Goal: Task Accomplishment & Management: Complete application form

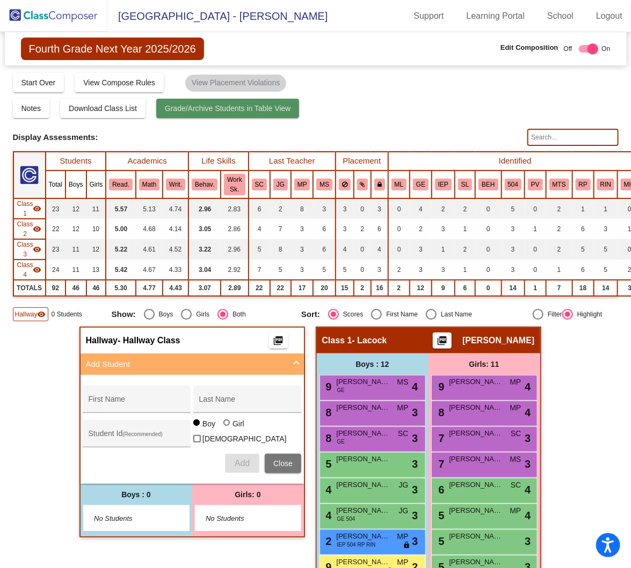
click at [220, 112] on span "Grade/Archive Students in Table View" at bounding box center [228, 108] width 126 height 9
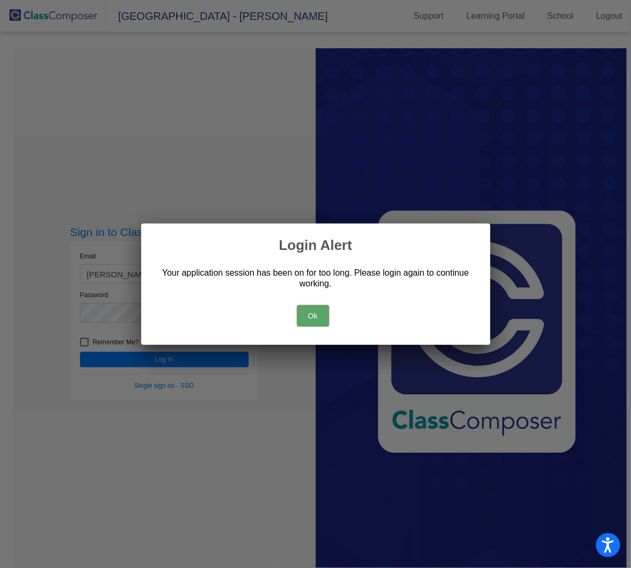
click at [312, 313] on button "Ok" at bounding box center [313, 315] width 32 height 21
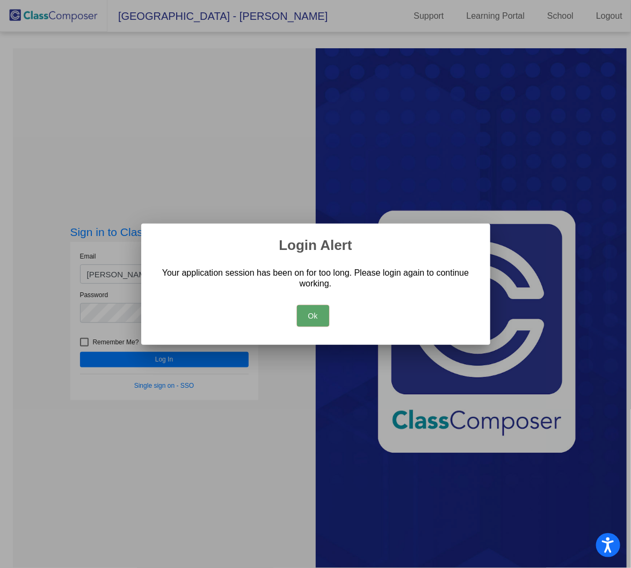
drag, startPoint x: 312, startPoint y: 313, endPoint x: 311, endPoint y: 325, distance: 11.3
click at [311, 325] on button "Ok" at bounding box center [313, 315] width 32 height 21
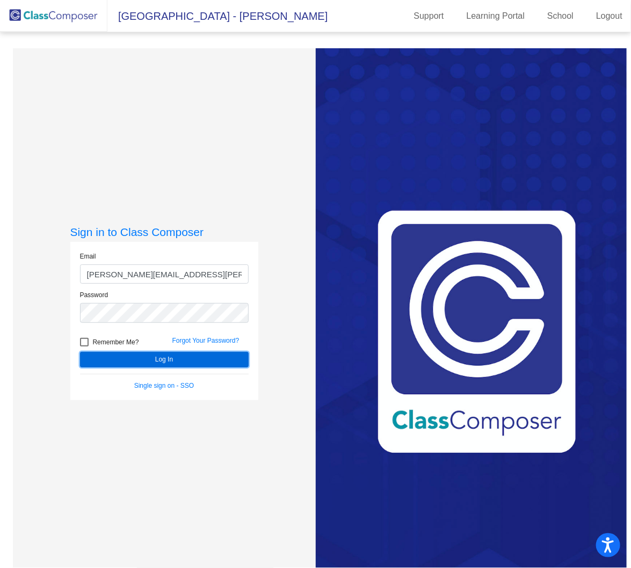
click at [155, 361] on button "Log In" at bounding box center [164, 360] width 169 height 16
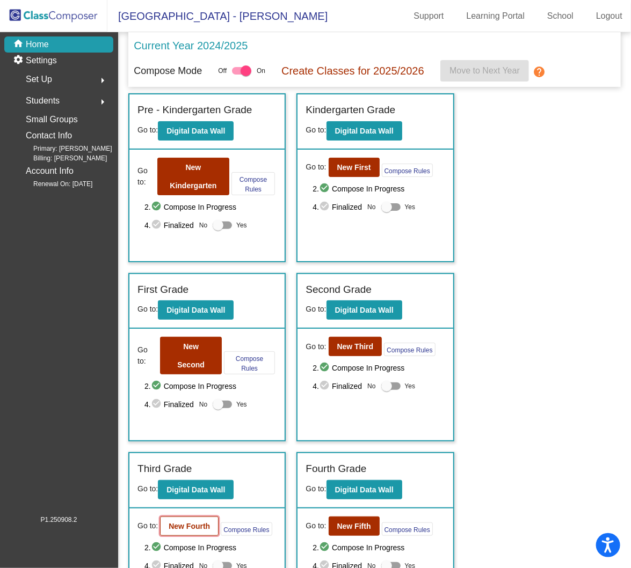
click at [192, 517] on button "New Fourth" at bounding box center [189, 526] width 58 height 19
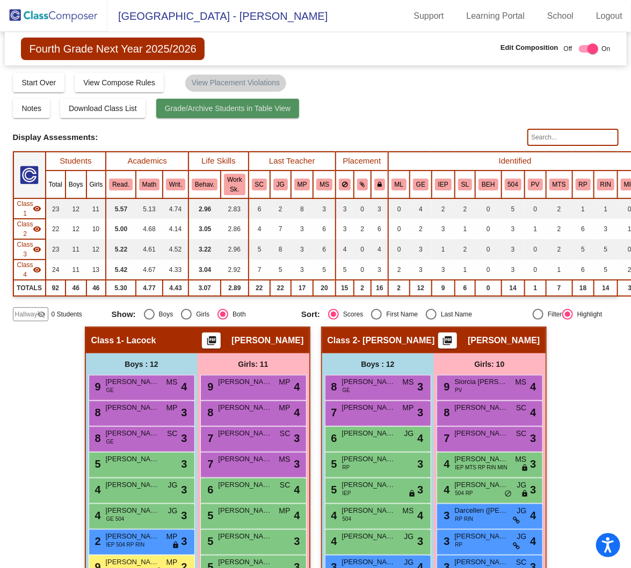
click at [225, 102] on button "Grade/Archive Students in Table View" at bounding box center [227, 108] width 143 height 19
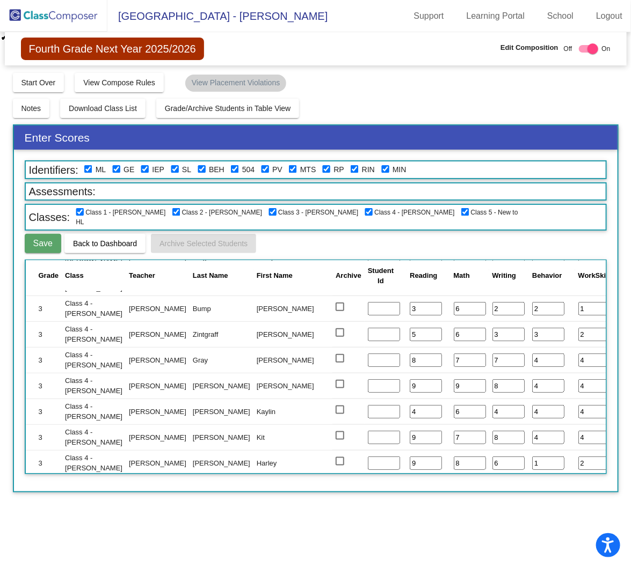
scroll to position [1887, 0]
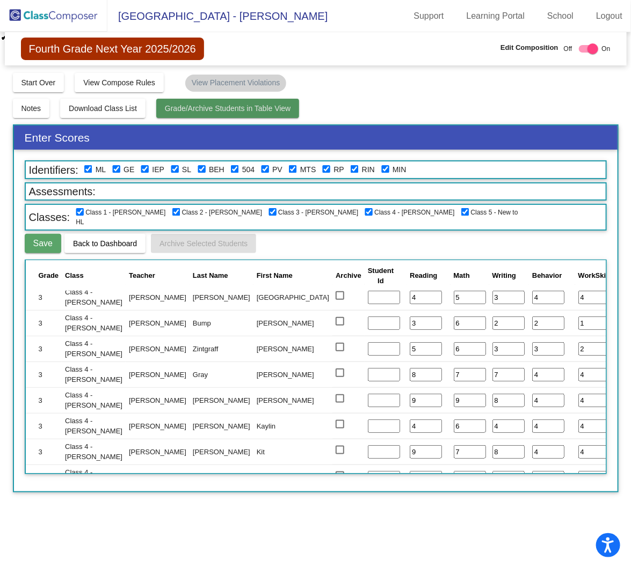
click at [204, 106] on span "Grade/Archive Students in Table View" at bounding box center [228, 108] width 126 height 9
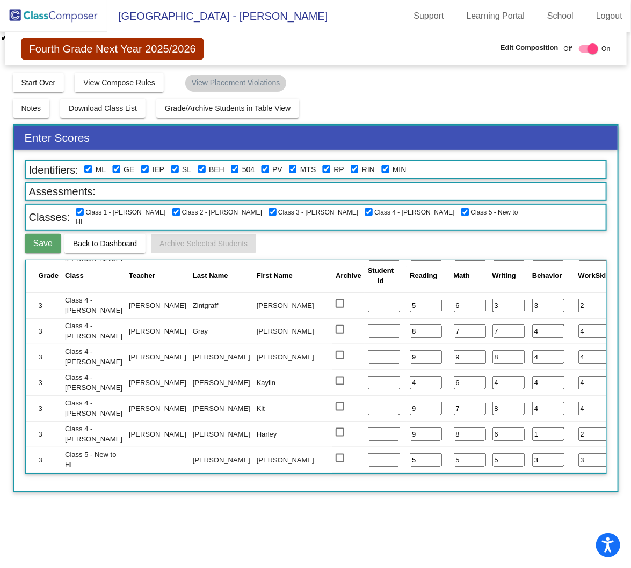
scroll to position [1941, 0]
click at [64, 17] on img at bounding box center [53, 16] width 107 height 32
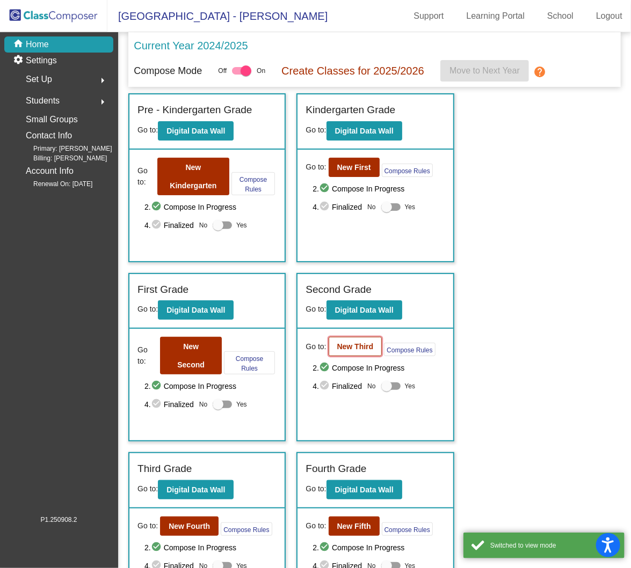
click at [354, 346] on b "New Third" at bounding box center [355, 346] width 36 height 9
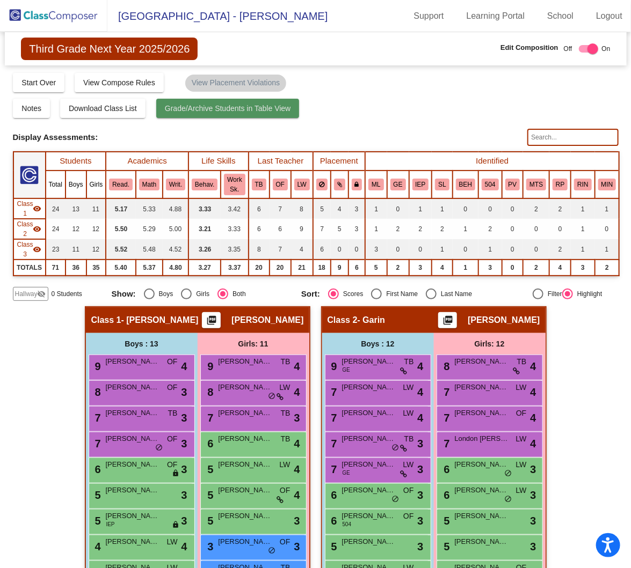
click at [218, 110] on span "Grade/Archive Students in Table View" at bounding box center [228, 108] width 126 height 9
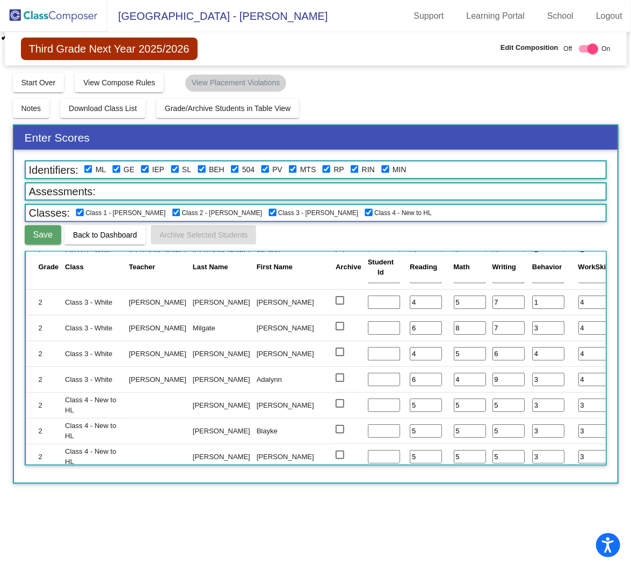
scroll to position [1489, 0]
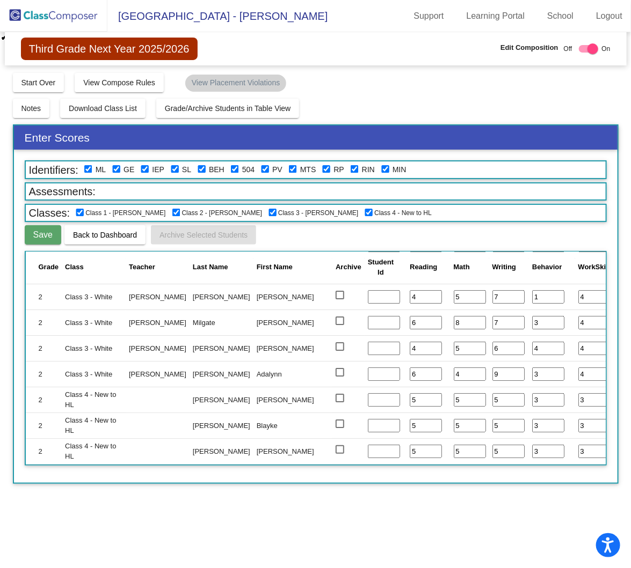
click at [79, 18] on img at bounding box center [53, 16] width 107 height 32
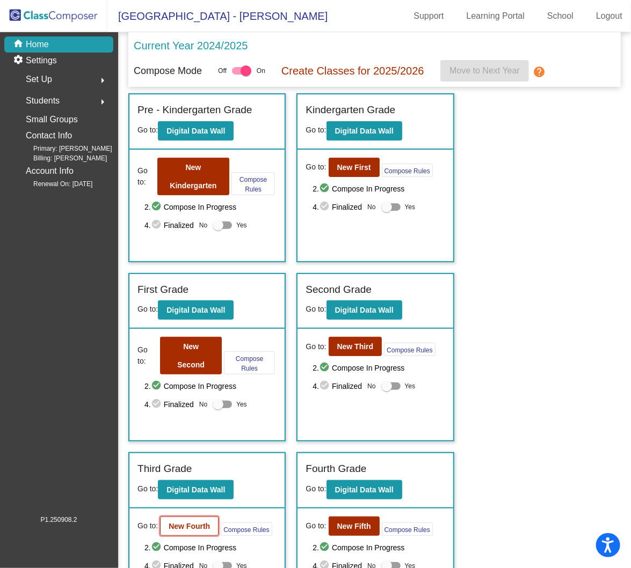
click at [188, 522] on b "New Fourth" at bounding box center [189, 526] width 41 height 9
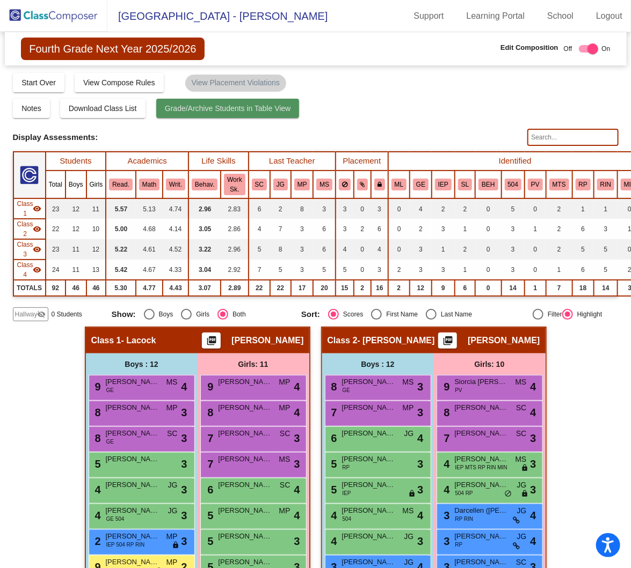
click at [228, 105] on span "Grade/Archive Students in Table View" at bounding box center [228, 108] width 126 height 9
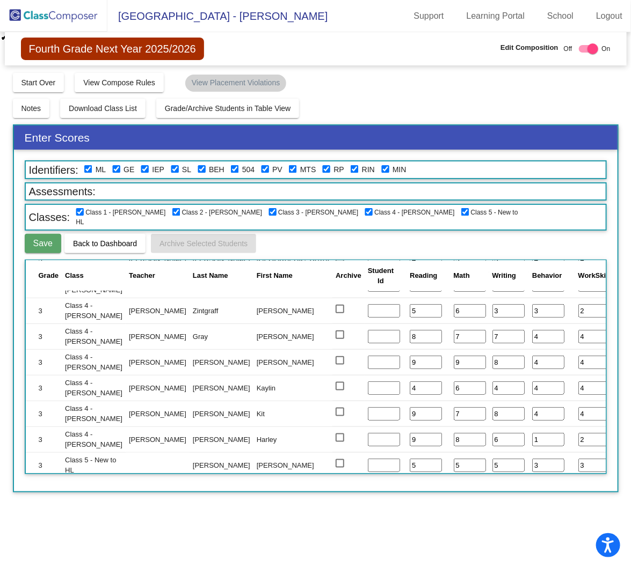
scroll to position [1941, 0]
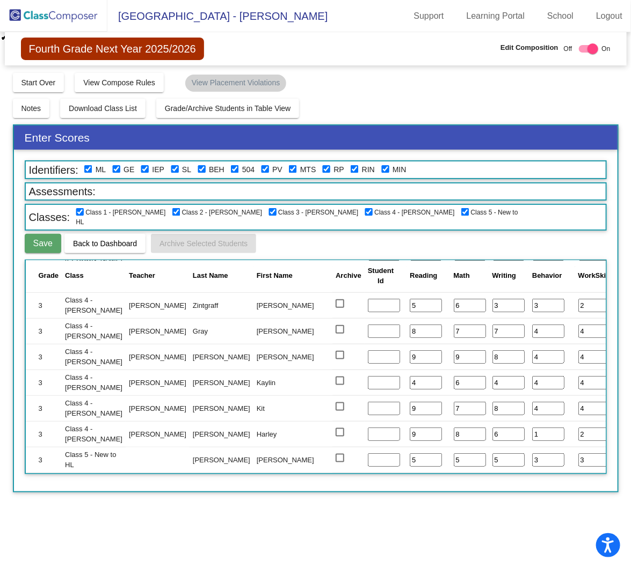
click at [81, 49] on span "Fourth Grade Next Year 2025/2026" at bounding box center [112, 49] width 183 height 23
click at [77, 11] on img at bounding box center [53, 16] width 107 height 32
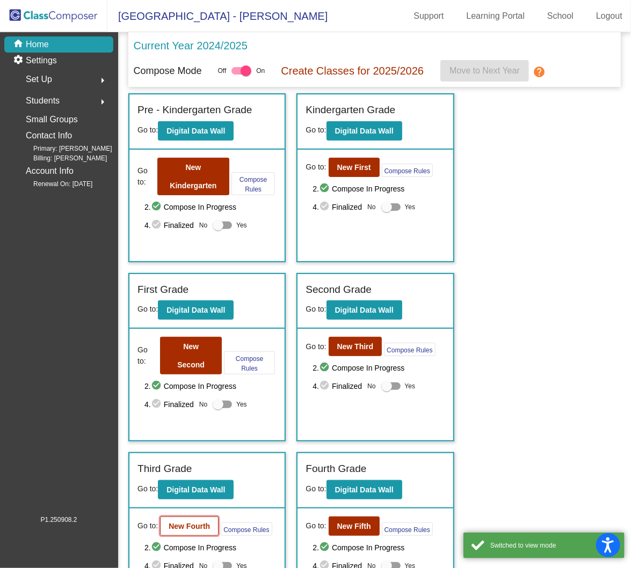
click at [199, 522] on b "New Fourth" at bounding box center [189, 526] width 41 height 9
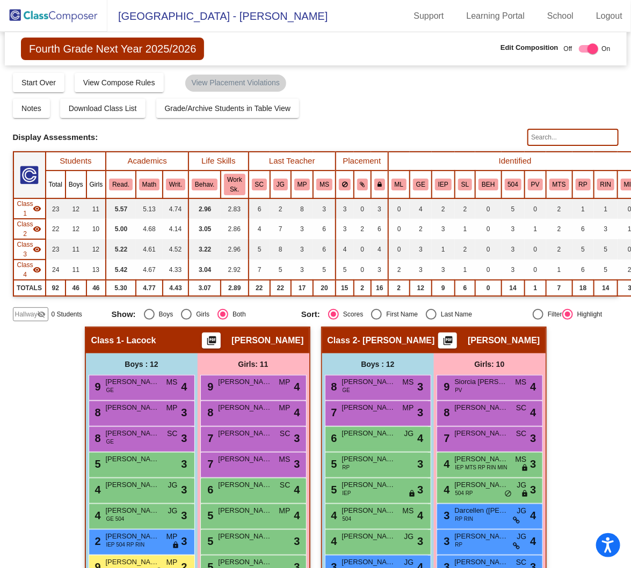
click at [23, 316] on span "Hallway" at bounding box center [26, 315] width 23 height 10
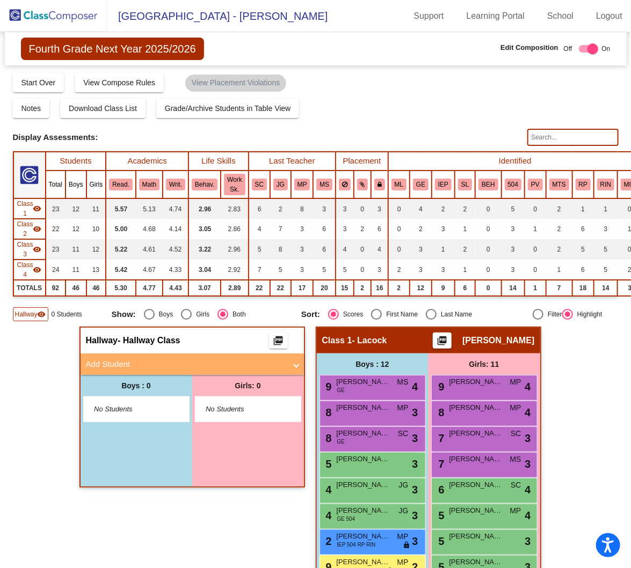
click at [184, 359] on mat-panel-title "Add Student" at bounding box center [186, 365] width 200 height 12
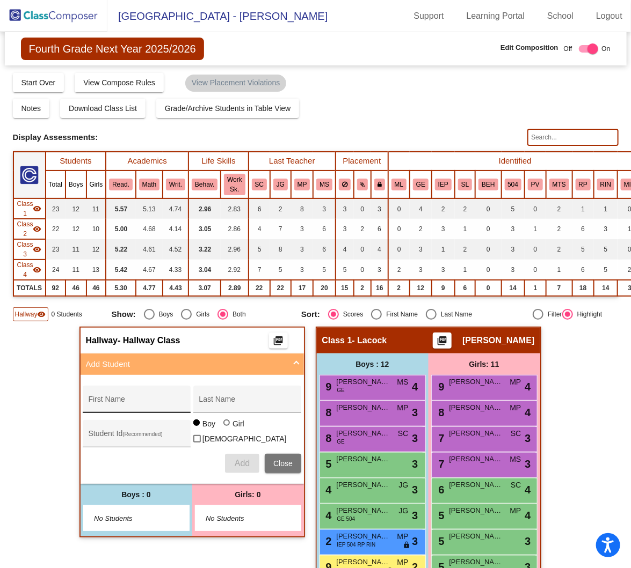
click at [158, 400] on input "First Name" at bounding box center [137, 403] width 97 height 9
type input "[PERSON_NAME]"
click at [229, 458] on button "Add" at bounding box center [242, 463] width 34 height 19
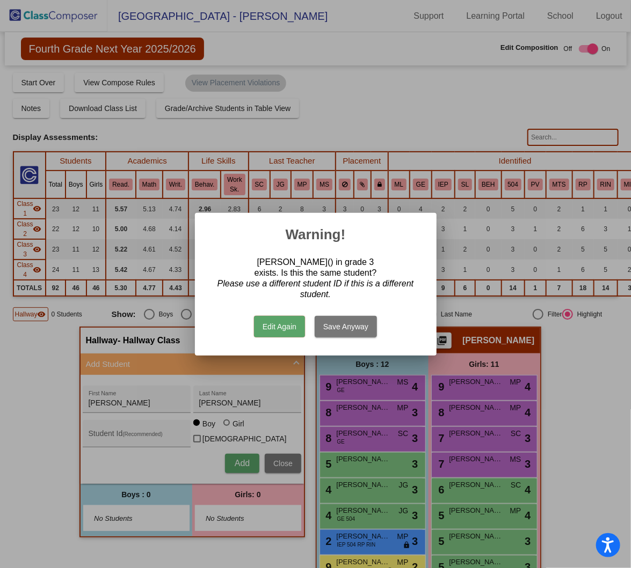
click at [326, 330] on button "Save Anyway" at bounding box center [346, 326] width 62 height 21
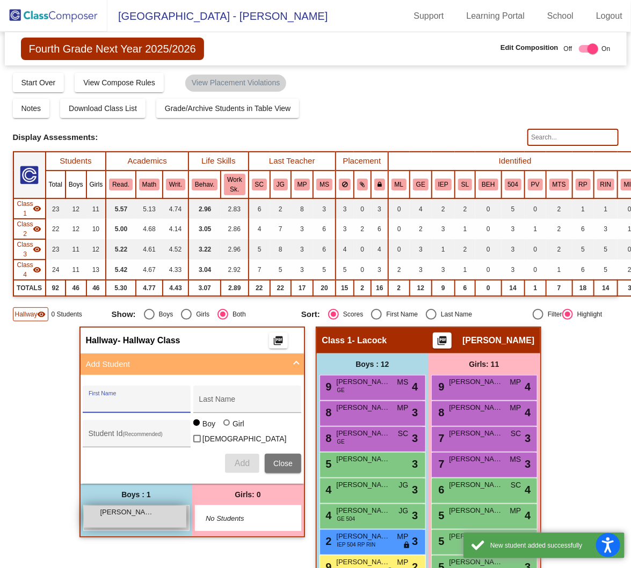
click at [121, 514] on div "[PERSON_NAME] lock do_not_disturb_alt" at bounding box center [135, 517] width 103 height 22
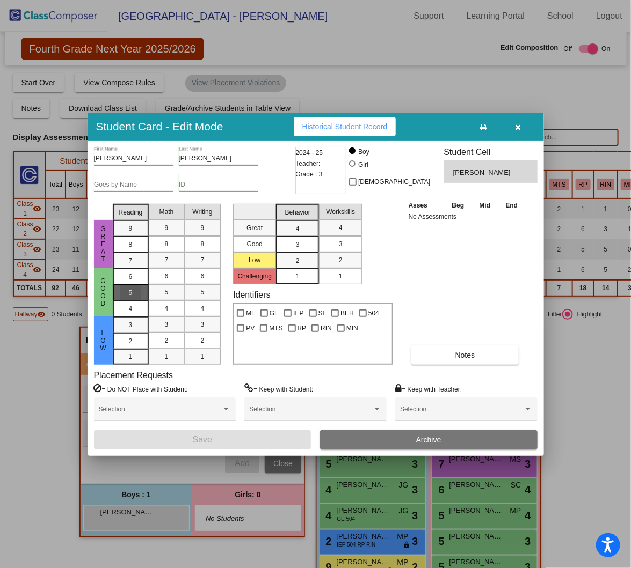
click at [133, 290] on div "5" at bounding box center [130, 293] width 21 height 16
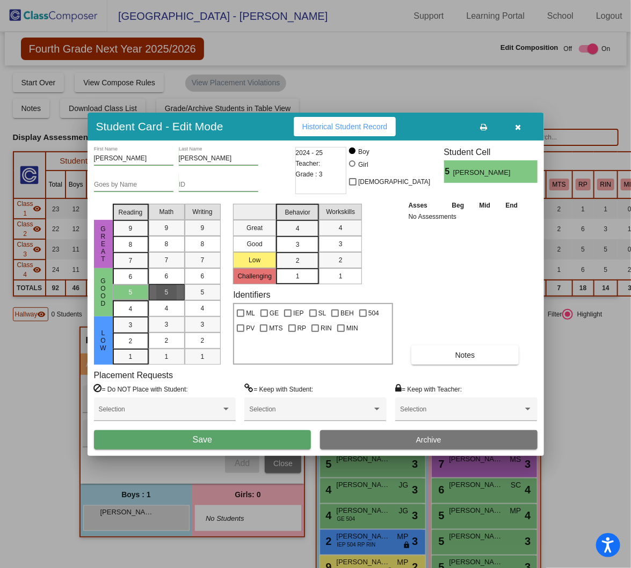
drag, startPoint x: 149, startPoint y: 289, endPoint x: 179, endPoint y: 289, distance: 30.1
click at [149, 289] on mat-list-option "5" at bounding box center [167, 292] width 36 height 16
drag, startPoint x: 194, startPoint y: 289, endPoint x: 224, endPoint y: 281, distance: 31.1
click at [195, 289] on div "5" at bounding box center [202, 292] width 21 height 16
drag, startPoint x: 301, startPoint y: 241, endPoint x: 324, endPoint y: 239, distance: 23.7
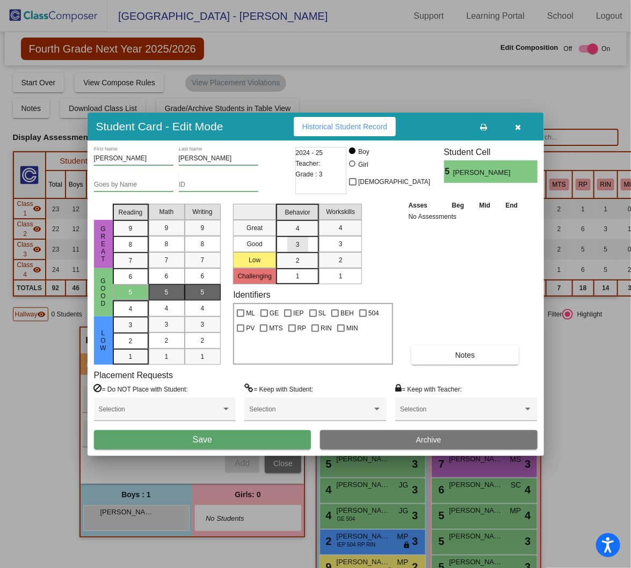
click at [302, 241] on div "3" at bounding box center [297, 245] width 21 height 16
click at [324, 239] on mat-list-option "3" at bounding box center [340, 244] width 43 height 16
click at [257, 427] on div "Selection" at bounding box center [315, 414] width 142 height 33
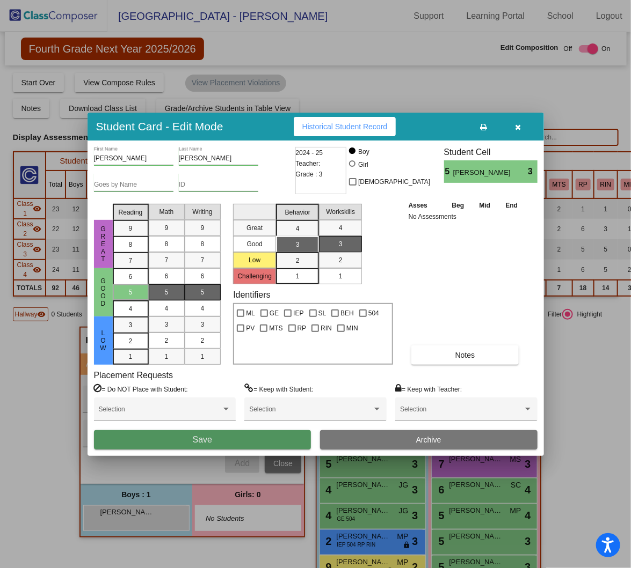
click at [255, 430] on button "Save" at bounding box center [202, 439] width 217 height 19
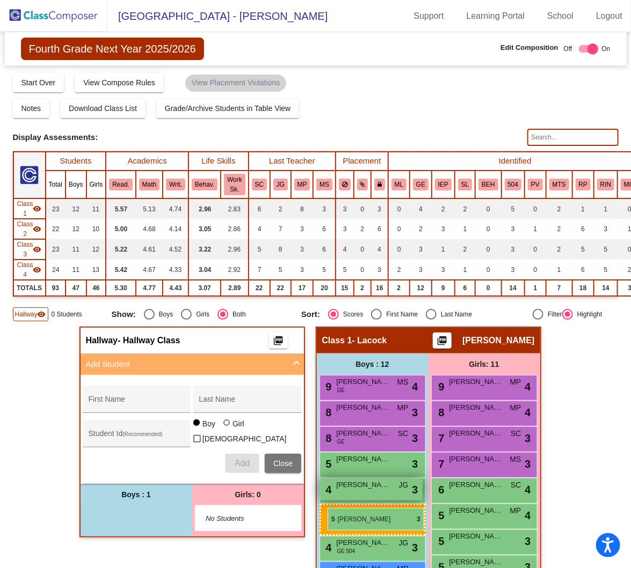
drag, startPoint x: 129, startPoint y: 513, endPoint x: 322, endPoint y: 504, distance: 193.4
